Goal: Task Accomplishment & Management: Manage account settings

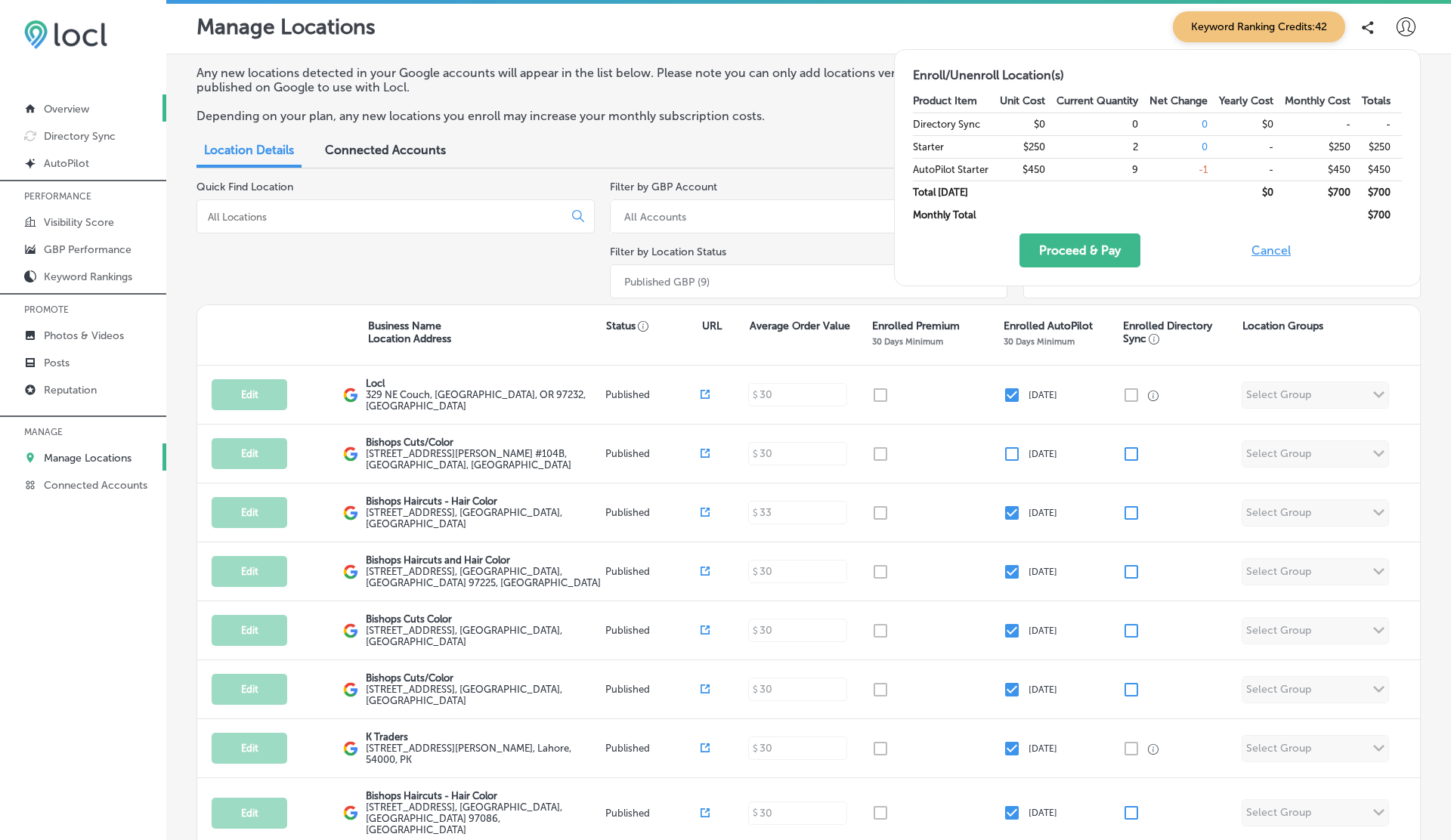
click at [76, 104] on p "Overview" at bounding box center [66, 109] width 45 height 13
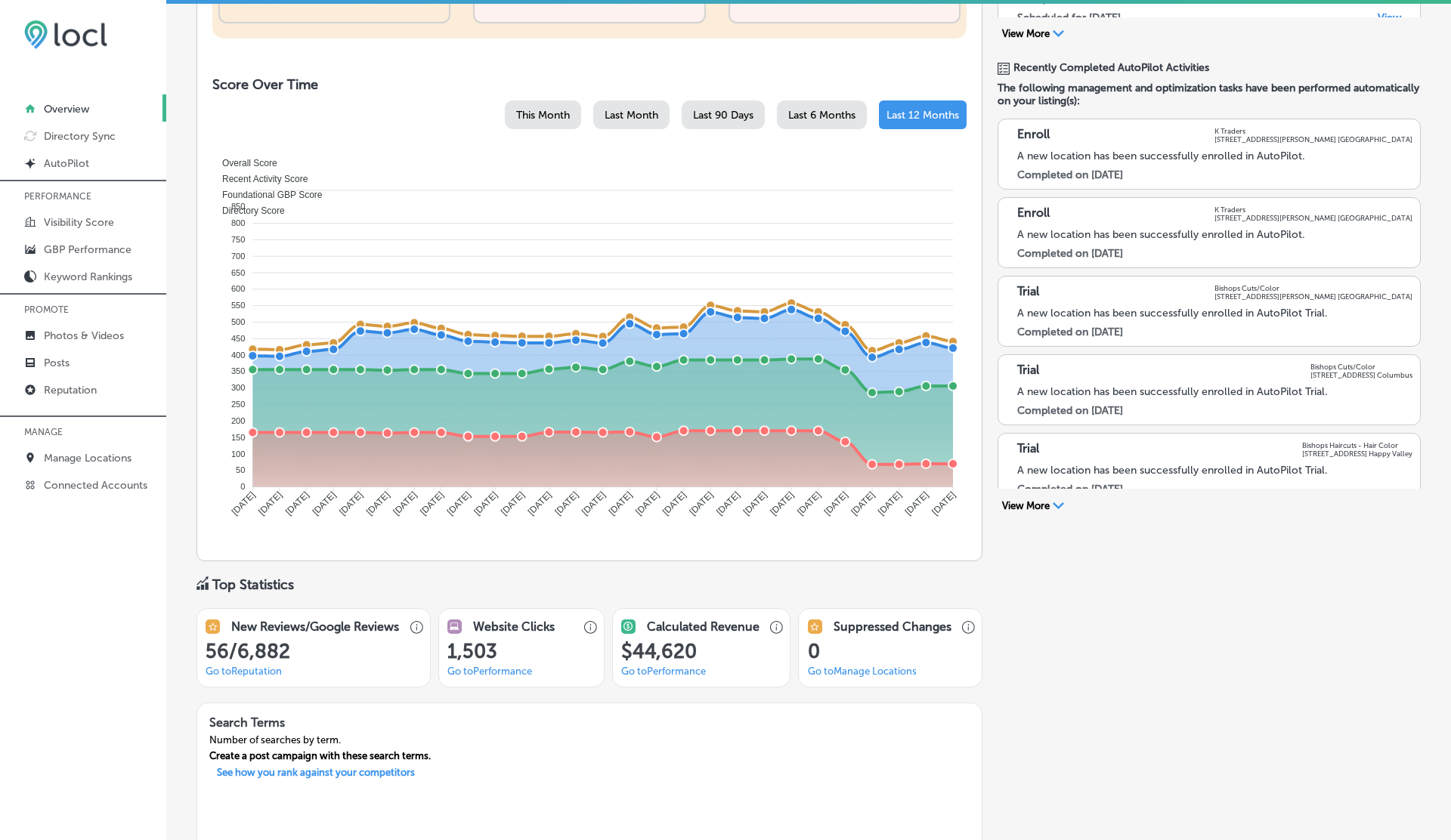
scroll to position [610, 0]
click at [821, 108] on span "Last 6 Months" at bounding box center [821, 114] width 67 height 13
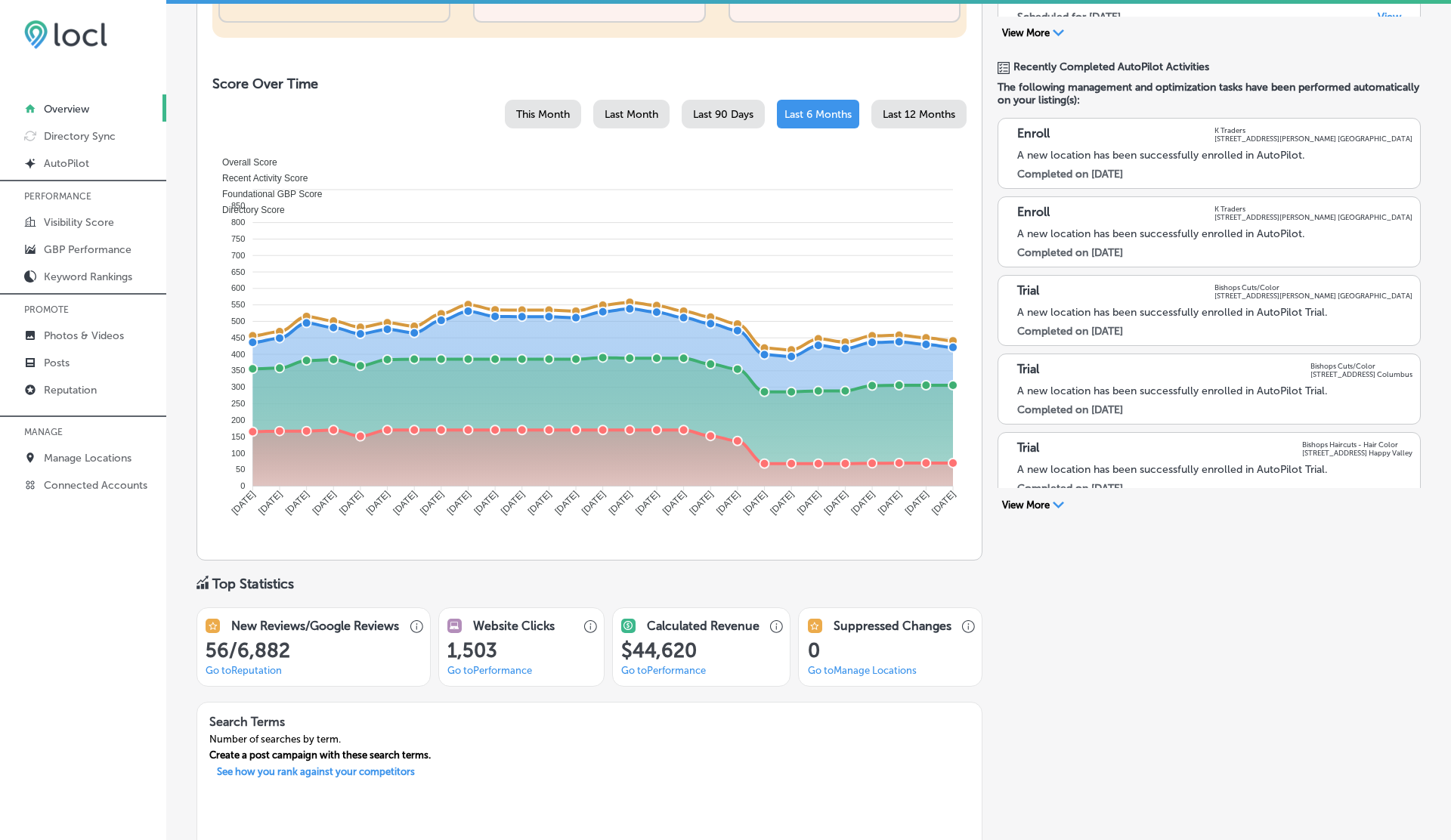
click at [736, 114] on span "Last 90 Days" at bounding box center [723, 114] width 61 height 13
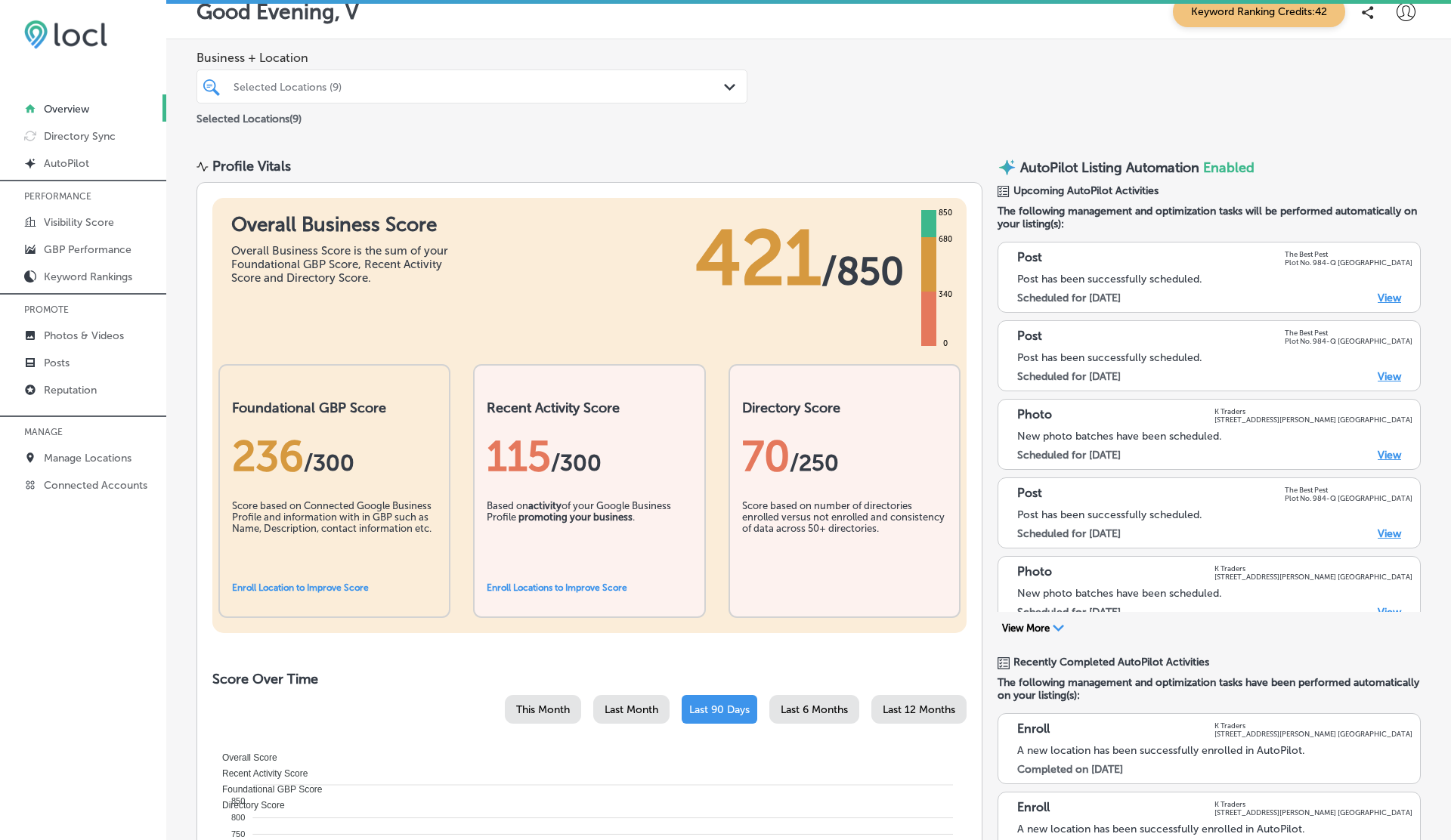
scroll to position [0, 0]
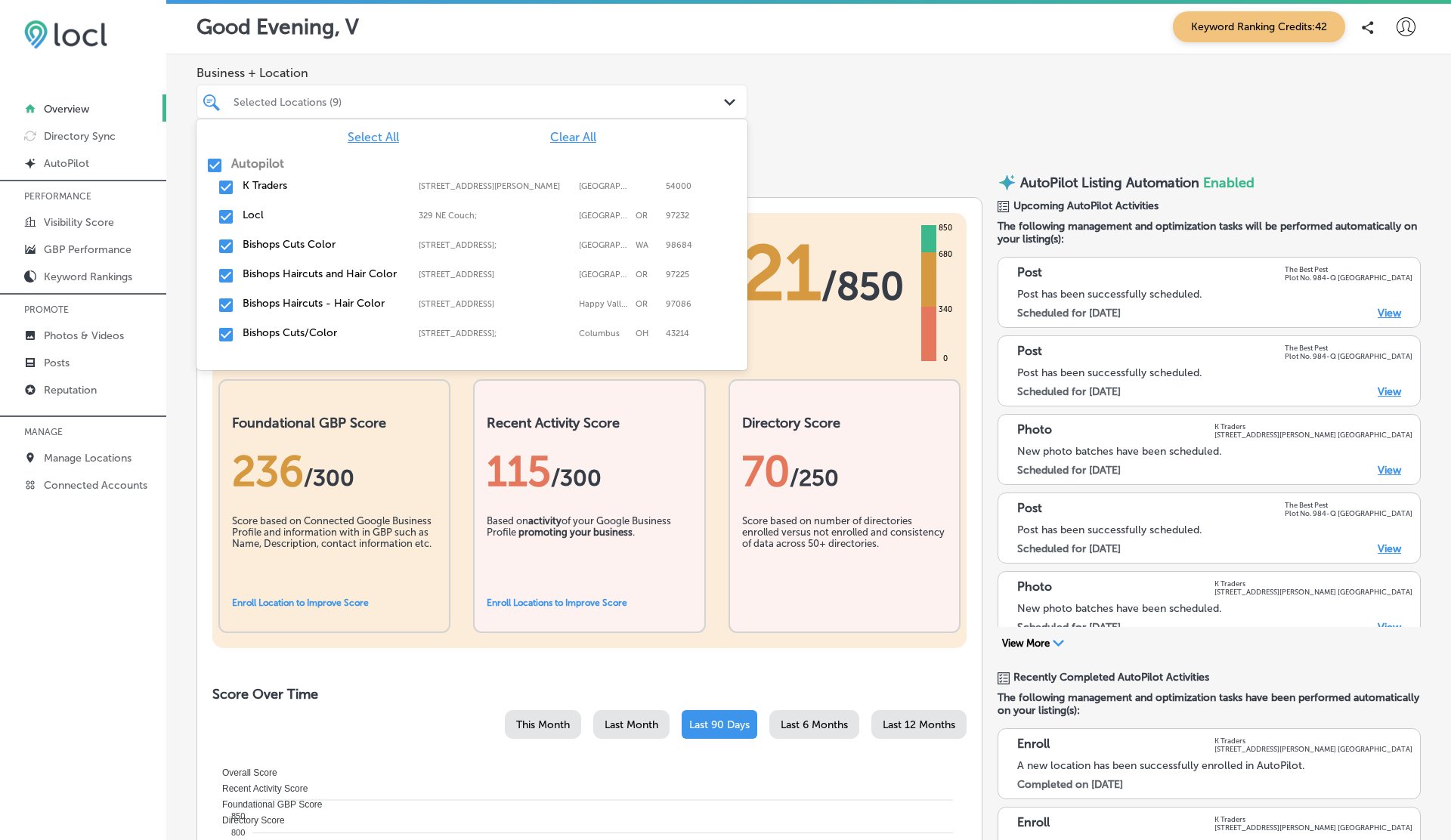
click at [419, 104] on div "Selected Locations (9)" at bounding box center [479, 102] width 492 height 13
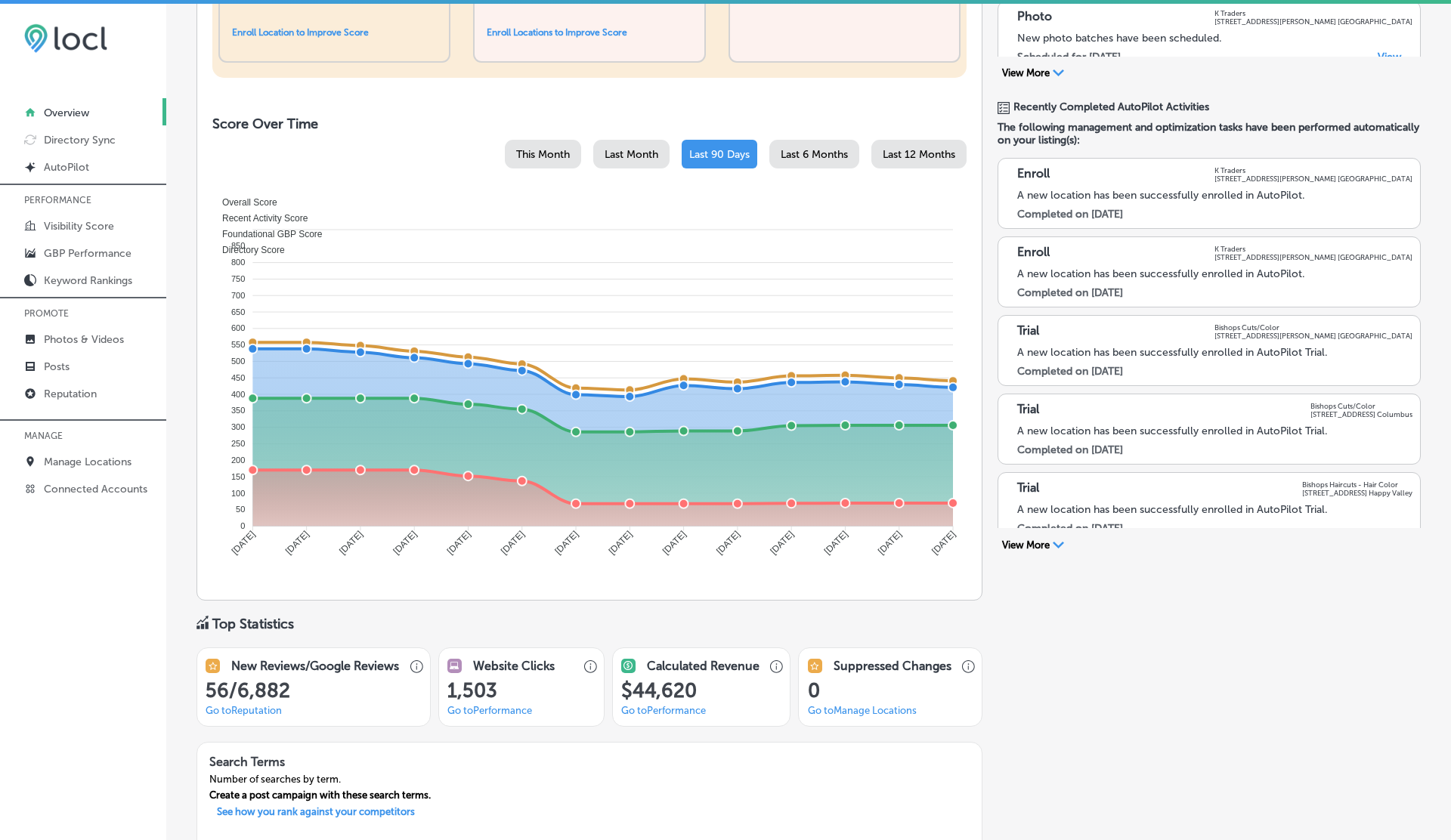
scroll to position [951, 0]
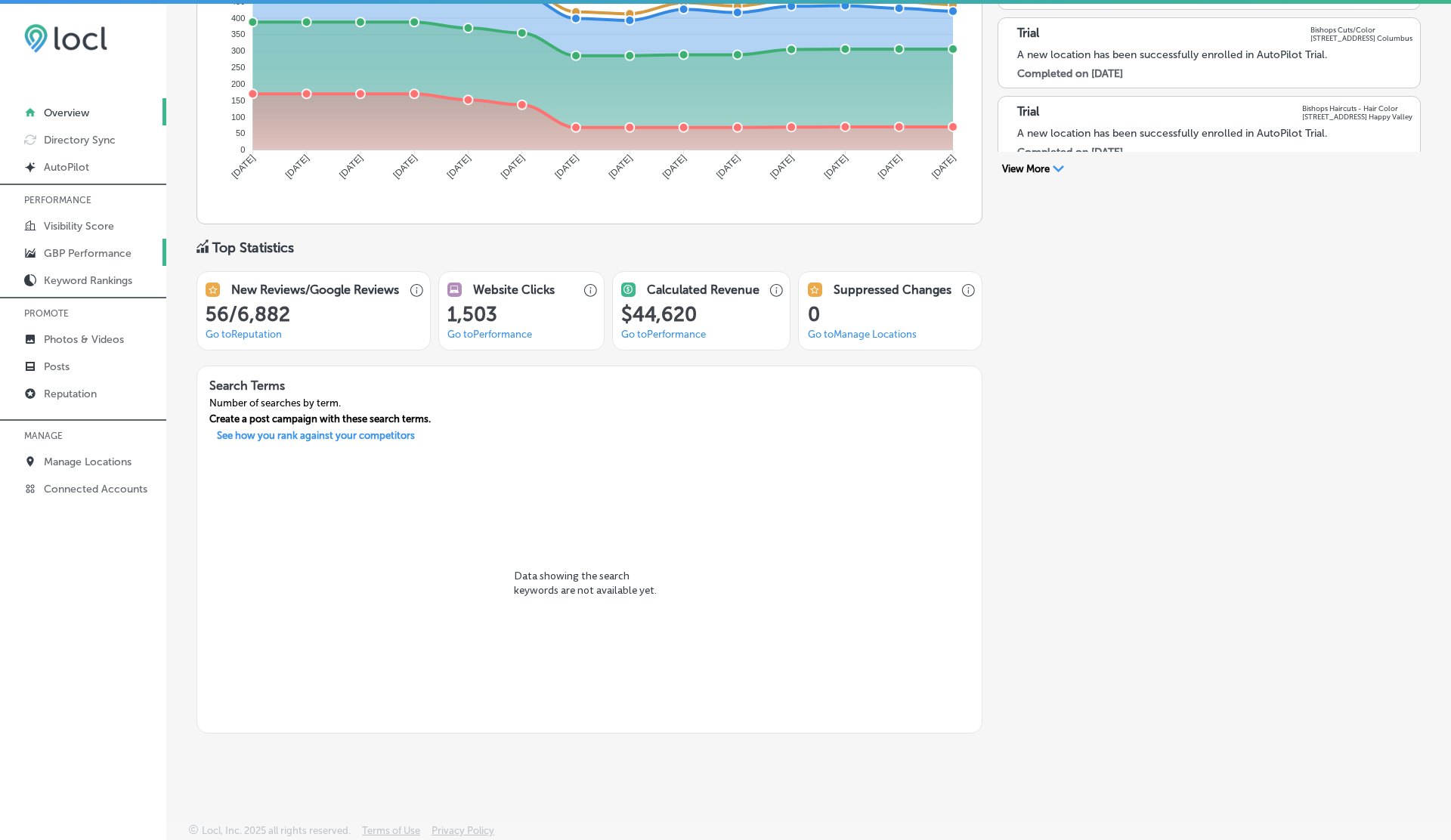
click at [81, 247] on p "GBP Performance" at bounding box center [88, 253] width 88 height 13
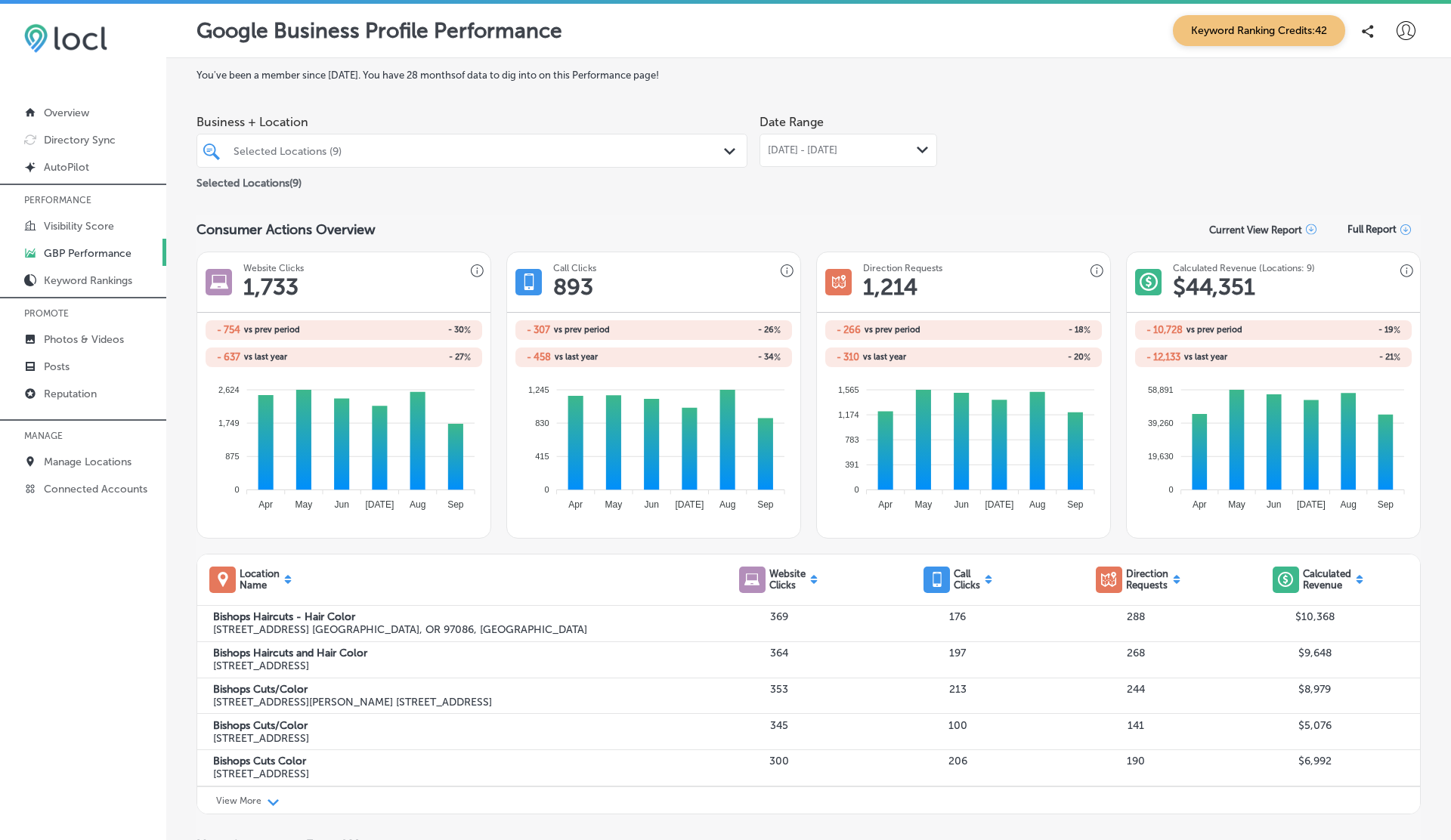
click at [839, 157] on div "Sep 01, 2025 - Sep 30, 2025 Path Created with Sketch." at bounding box center [848, 150] width 178 height 33
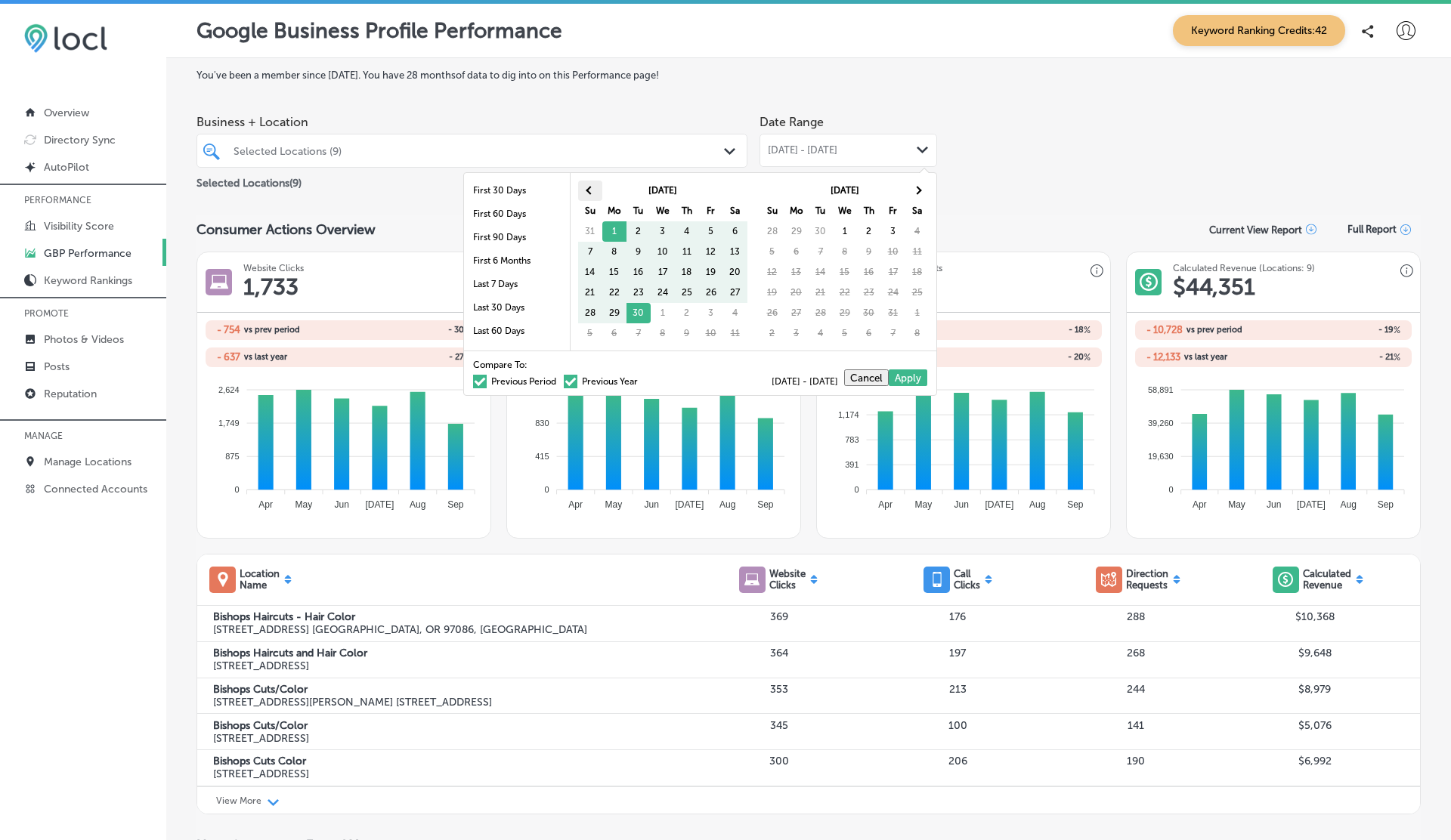
click at [596, 186] on th at bounding box center [590, 191] width 24 height 21
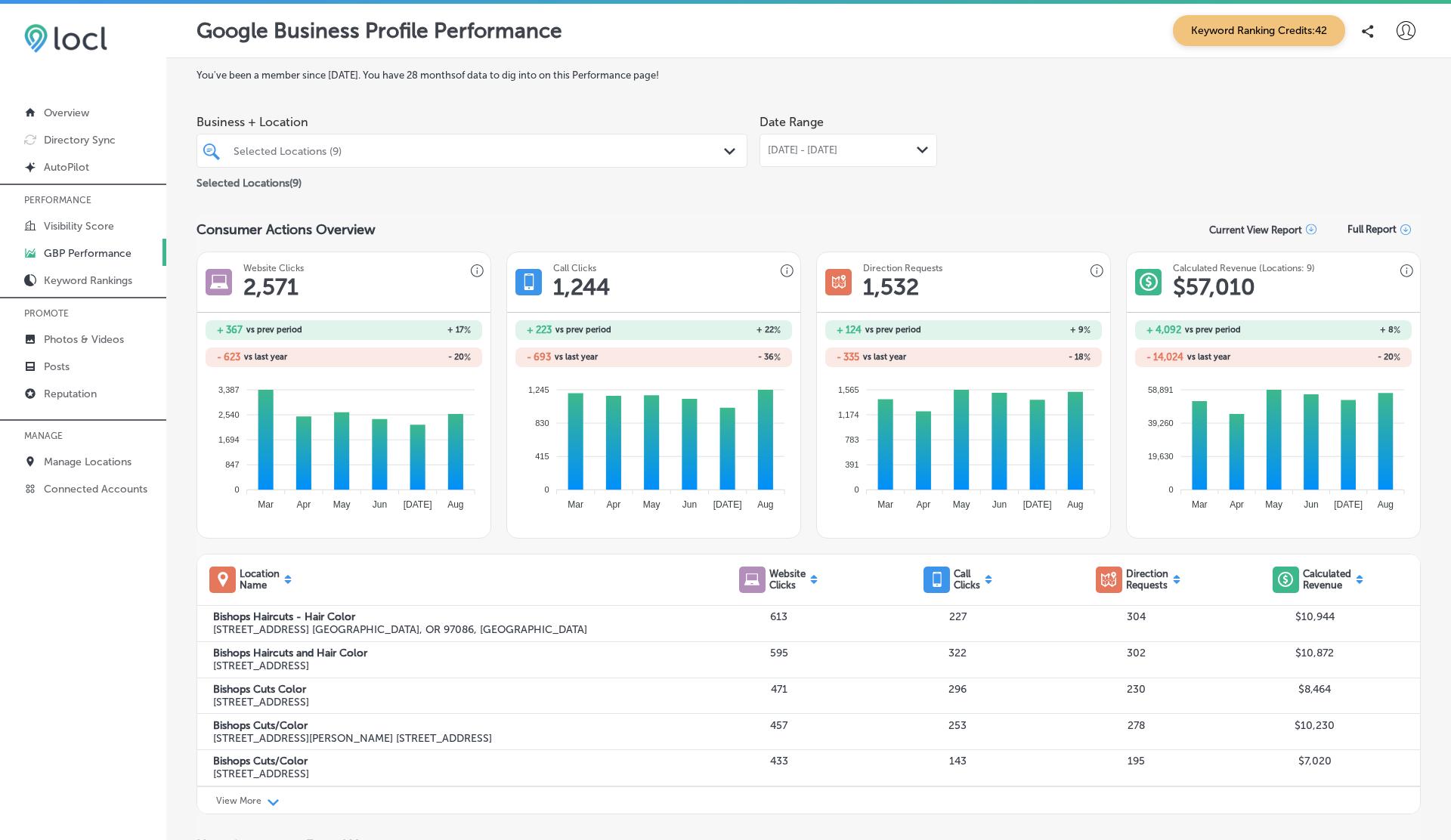
click at [835, 144] on span "Aug 01, 2025 - Aug 31, 2025" at bounding box center [803, 150] width 69 height 12
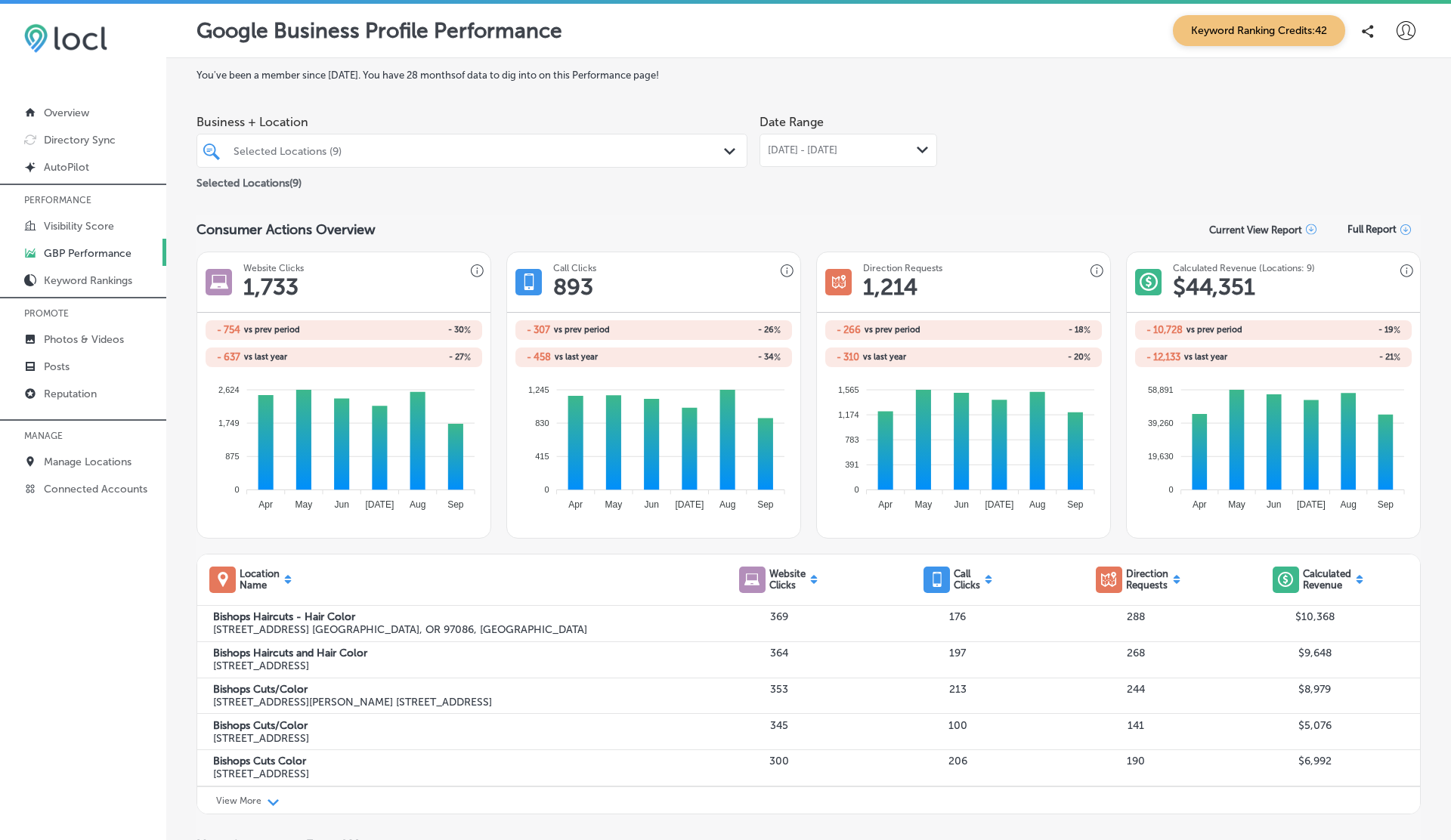
click at [1398, 29] on icon at bounding box center [1406, 31] width 19 height 19
click at [1375, 165] on p "Log Out" at bounding box center [1373, 162] width 45 height 18
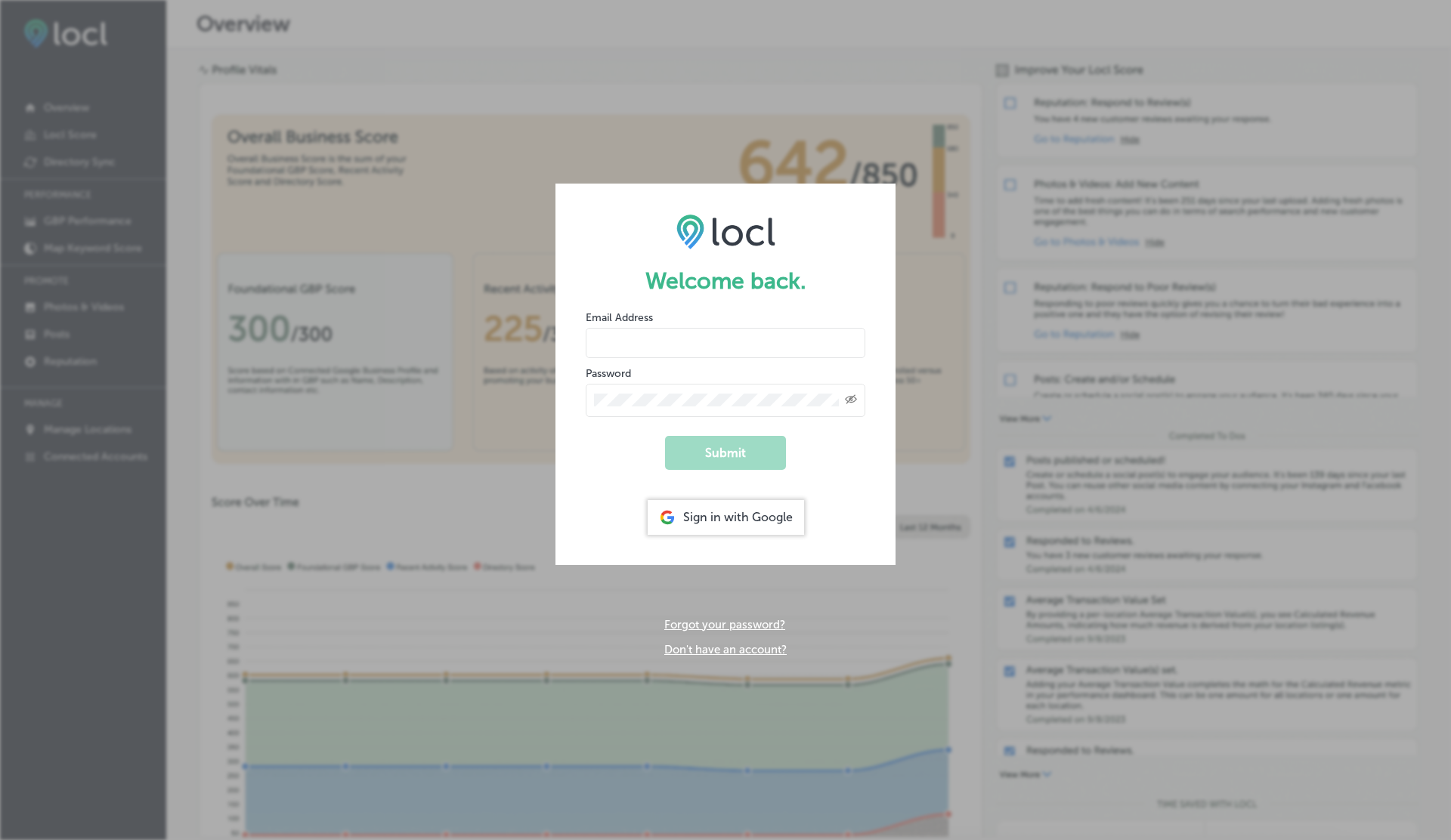
click at [645, 332] on input "email" at bounding box center [726, 343] width 279 height 30
paste input "vasilikigreece69+testto-2name@gmail.com"
type input "vasilikigreece69+testto-2name@gmail.com"
click at [665, 436] on button "Submit" at bounding box center [725, 452] width 121 height 34
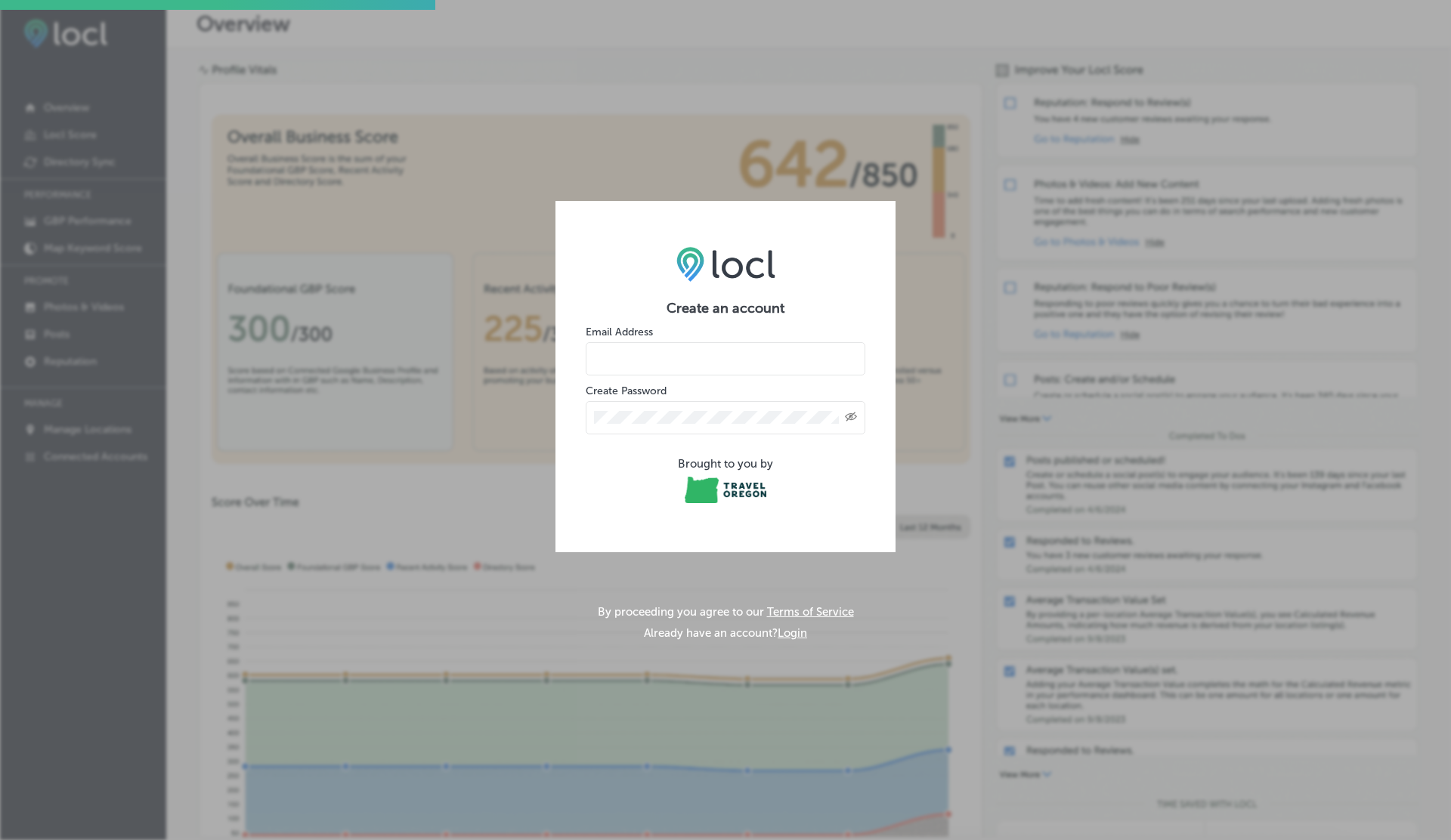
click at [644, 360] on input "email" at bounding box center [726, 359] width 279 height 33
paste input "vasilikigreece69+testto-2name@gmail.com"
type input "vasilikigreece69+testto-2name@gmail.com"
click at [720, 441] on form "Create an account Email Address vasilikigreece69+testto-2name@gmail.com Create …" at bounding box center [726, 403] width 279 height 206
click at [703, 261] on img at bounding box center [726, 264] width 99 height 35
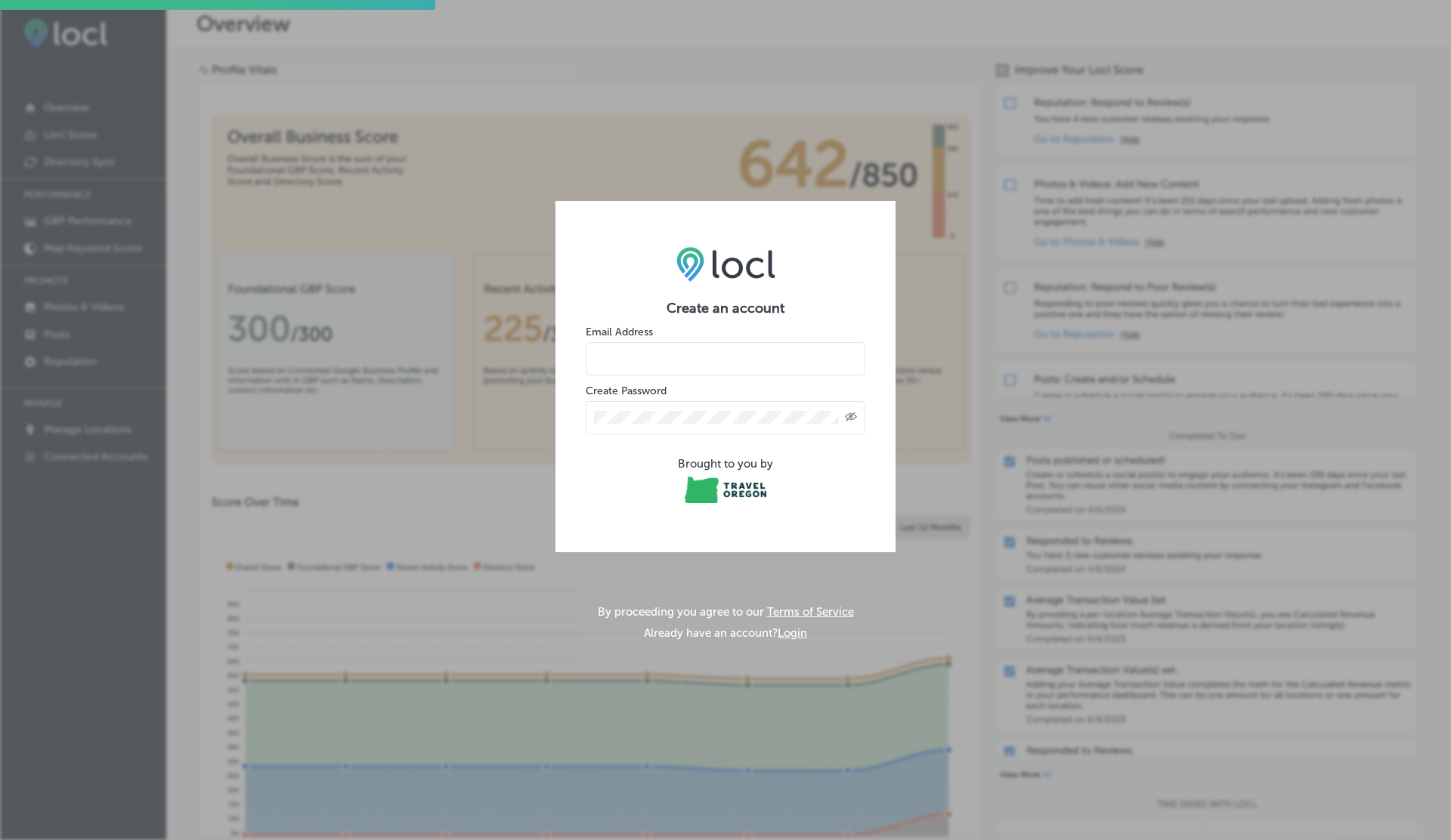
click at [709, 261] on img at bounding box center [726, 264] width 99 height 35
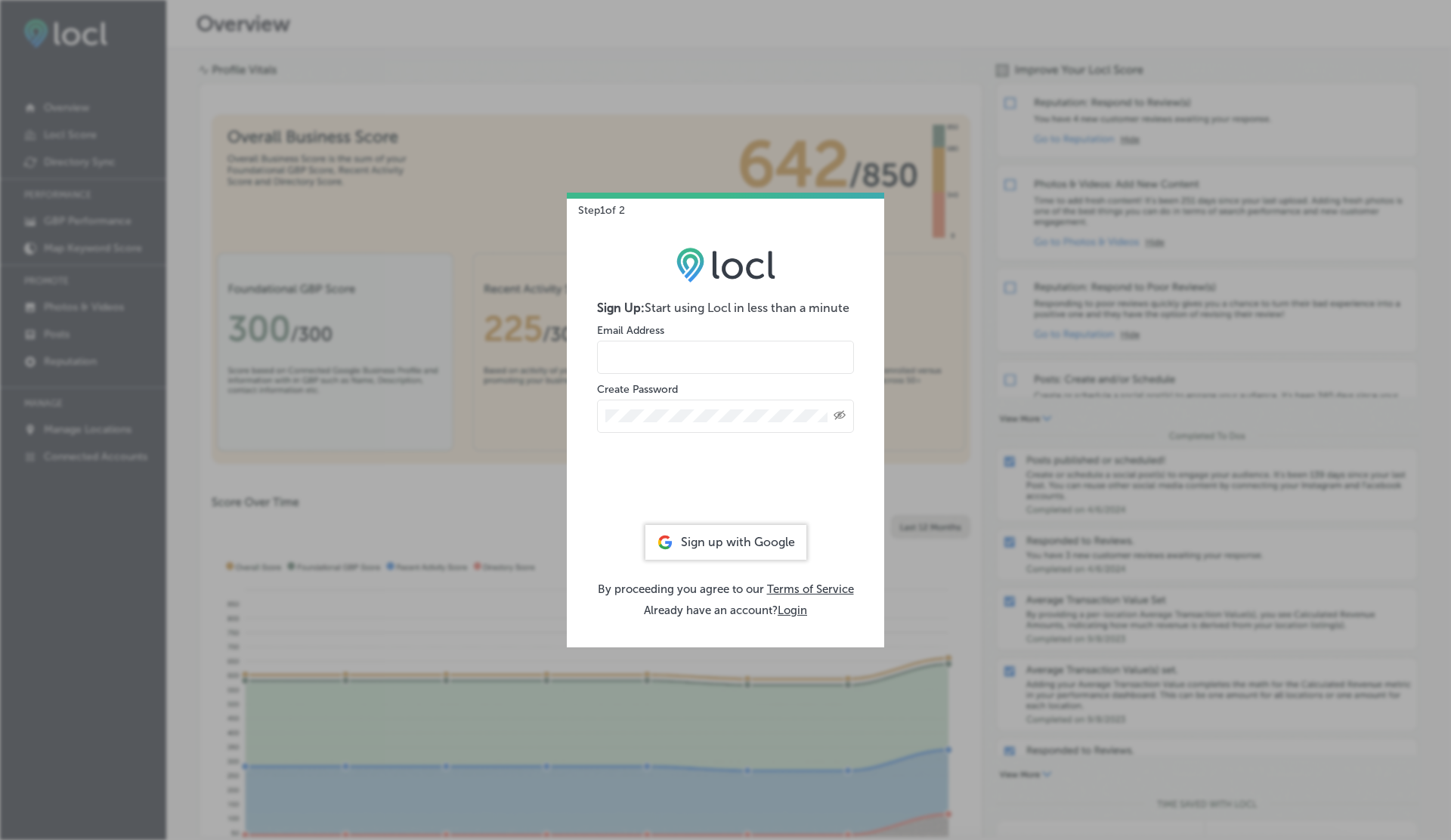
click at [792, 608] on button "Login" at bounding box center [792, 610] width 29 height 13
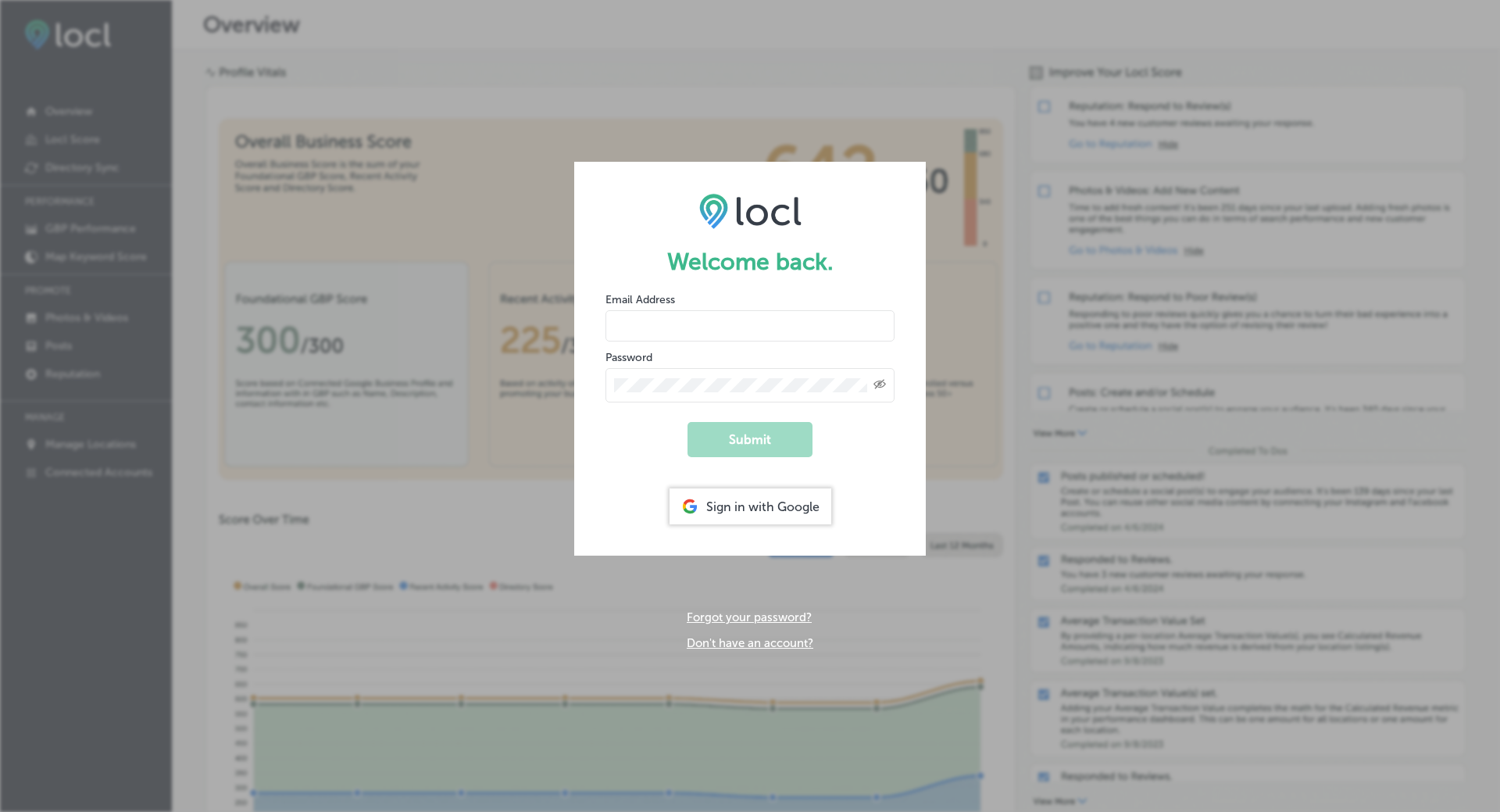
click at [652, 330] on input "email" at bounding box center [750, 326] width 289 height 31
paste input "vasilikigreece69+testto-2name@gmail.com"
type input "vasilikigreece69+testto-2name@gmail.com"
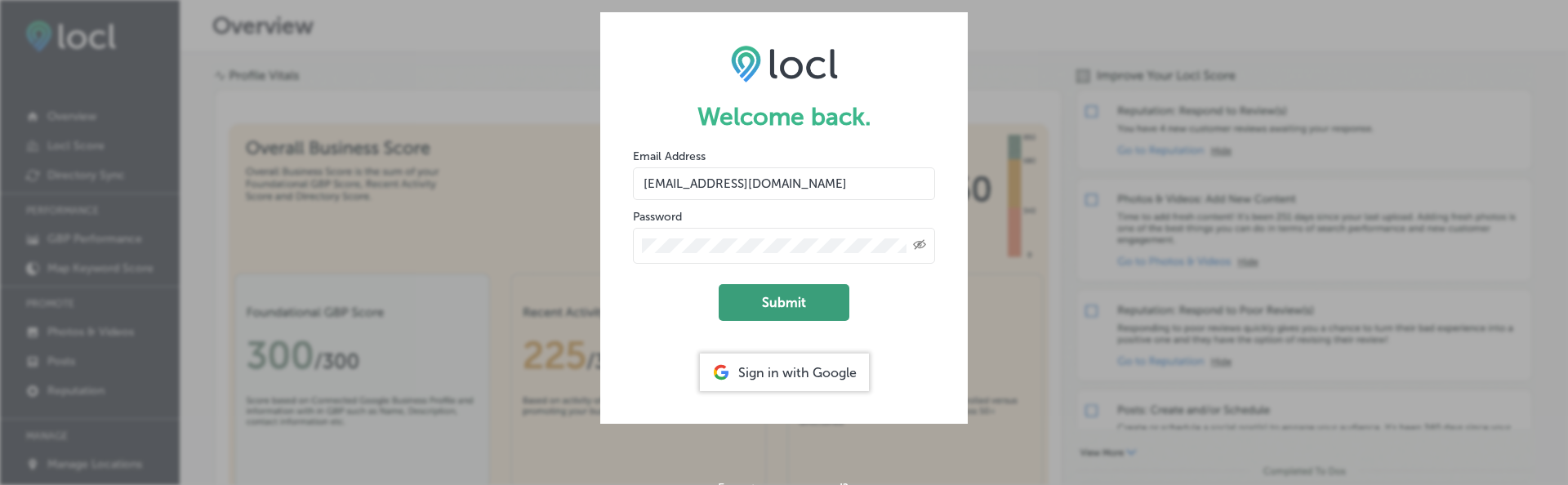
click at [804, 309] on button "Submit" at bounding box center [783, 302] width 131 height 37
